Goal: Task Accomplishment & Management: Use online tool/utility

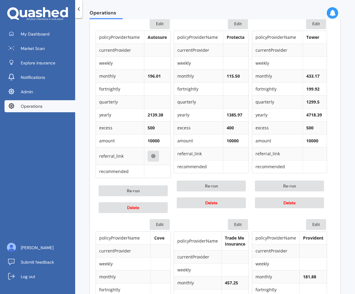
scroll to position [314, 0]
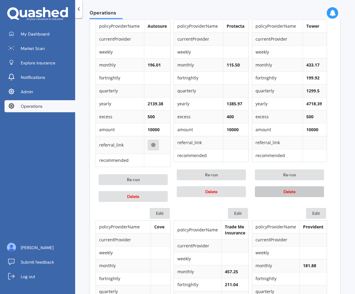
click at [292, 190] on span "Delete" at bounding box center [290, 191] width 12 height 5
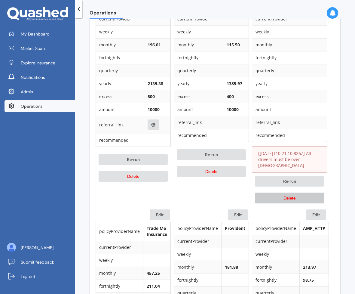
scroll to position [335, 0]
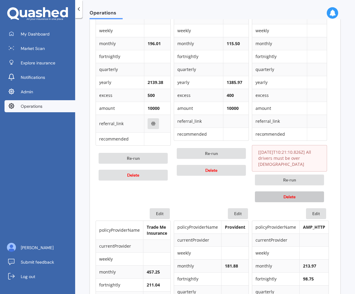
click at [287, 196] on span "Delete" at bounding box center [290, 196] width 12 height 5
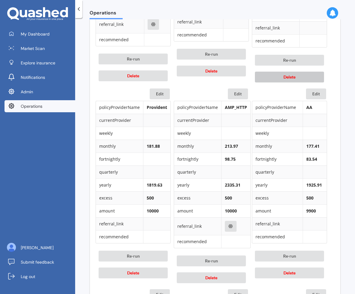
scroll to position [443, 0]
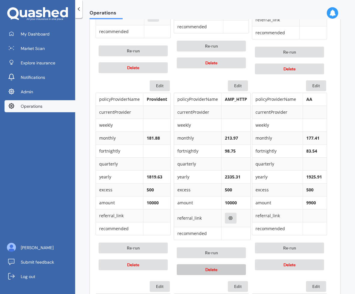
click at [222, 271] on button "Delete" at bounding box center [211, 269] width 69 height 11
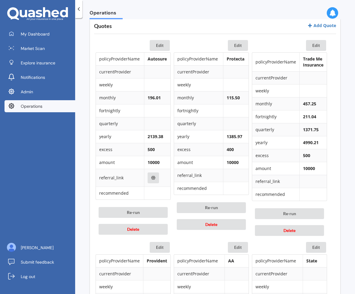
scroll to position [283, 0]
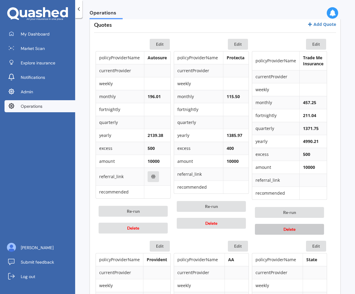
click at [298, 228] on button "Delete" at bounding box center [289, 229] width 69 height 11
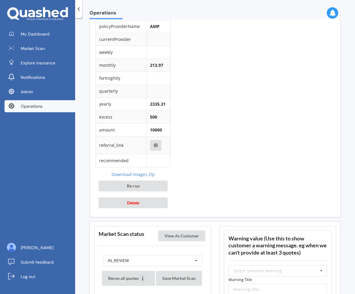
scroll to position [716, 0]
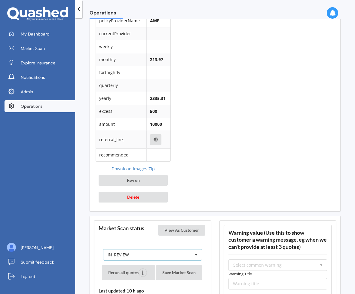
click at [169, 257] on div "IN_REVIEW READY PENDING VIEWED ABANDONED IN_REVIEW" at bounding box center [152, 254] width 99 height 11
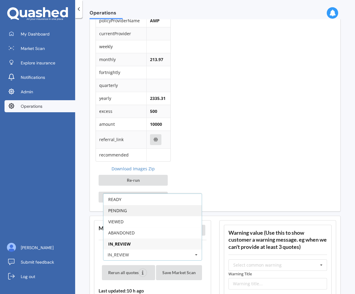
click at [173, 214] on div "PENDING" at bounding box center [153, 210] width 98 height 11
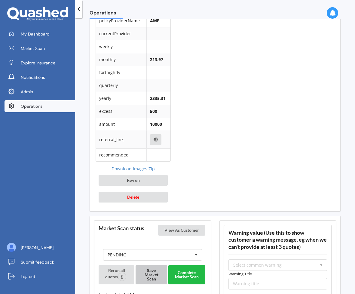
click at [157, 278] on button "Save Market Scan" at bounding box center [152, 274] width 32 height 19
click at [176, 275] on button "Complete Market Scan" at bounding box center [186, 274] width 37 height 19
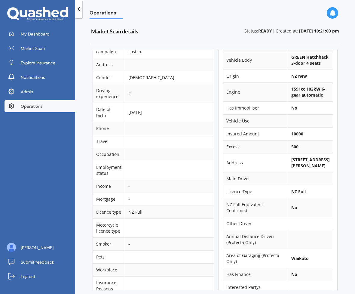
scroll to position [0, 0]
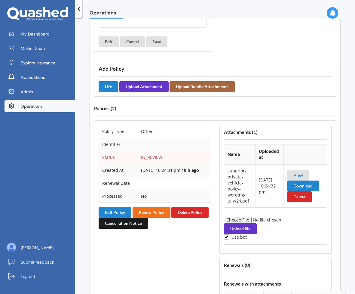
scroll to position [455, 0]
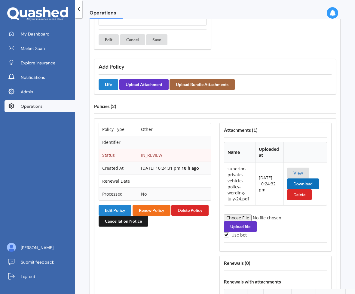
click at [299, 189] on button "Download" at bounding box center [303, 183] width 32 height 11
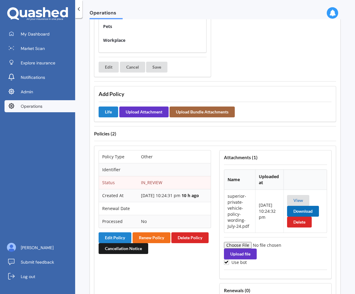
scroll to position [427, 0]
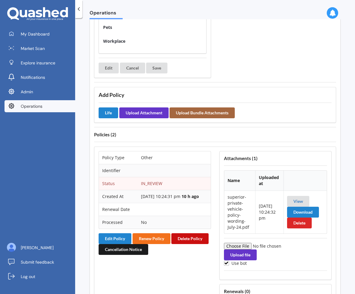
click at [172, 244] on button "Delete Policy" at bounding box center [190, 238] width 37 height 11
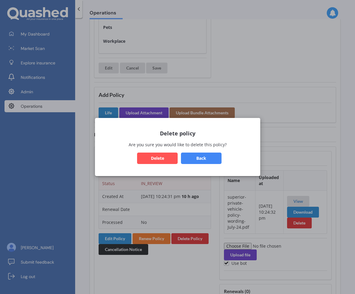
click at [172, 158] on button "Delete" at bounding box center [157, 158] width 41 height 11
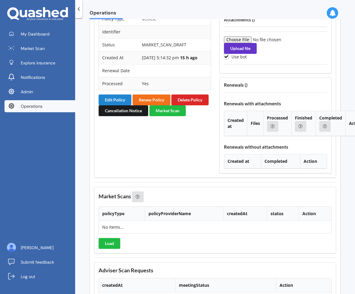
scroll to position [567, 0]
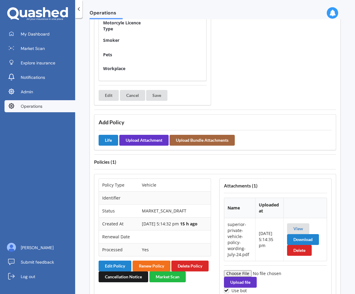
scroll to position [406, 0]
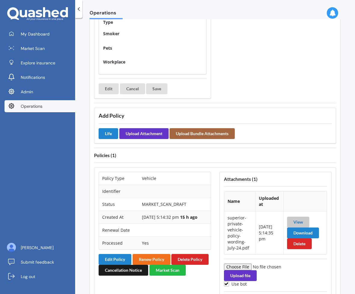
click at [295, 224] on link "View" at bounding box center [299, 221] width 10 height 5
